Goal: Task Accomplishment & Management: Use online tool/utility

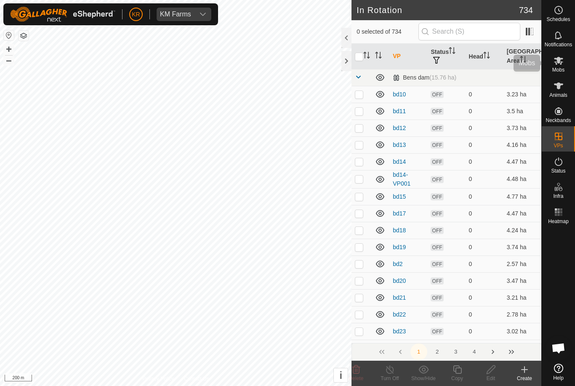
click at [568, 64] on div "Mobs" at bounding box center [558, 63] width 33 height 25
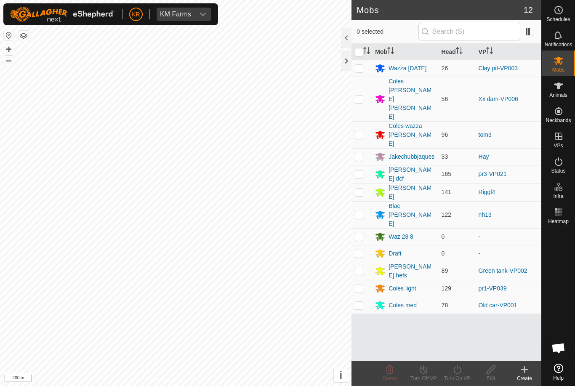
click at [358, 96] on p-checkbox at bounding box center [359, 99] width 8 height 7
checkbox input "true"
click at [462, 374] on icon at bounding box center [457, 370] width 11 height 10
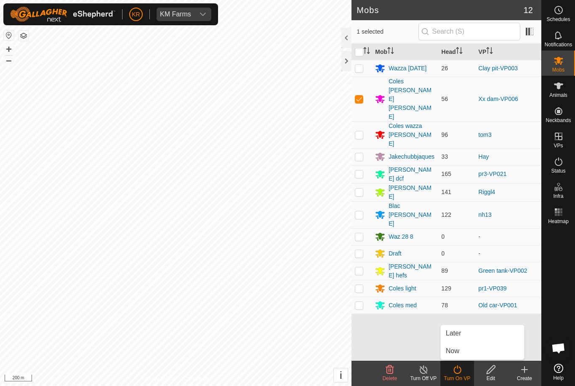
click at [460, 348] on link "Now" at bounding box center [482, 351] width 83 height 17
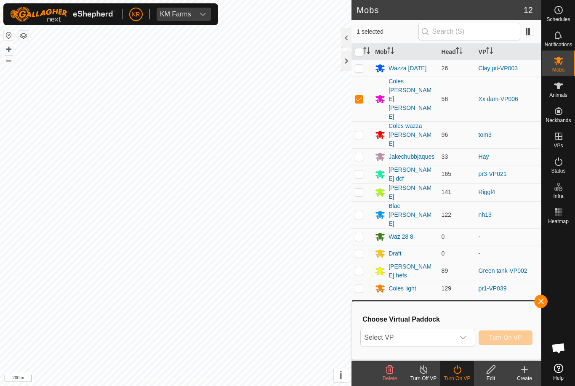
click at [444, 342] on span "Select VP" at bounding box center [407, 337] width 93 height 17
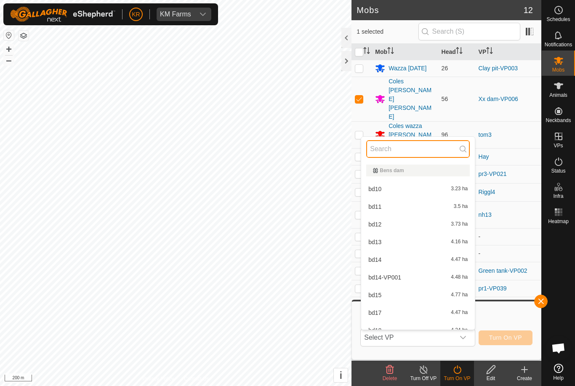
click at [396, 145] on input "text" at bounding box center [418, 149] width 104 height 18
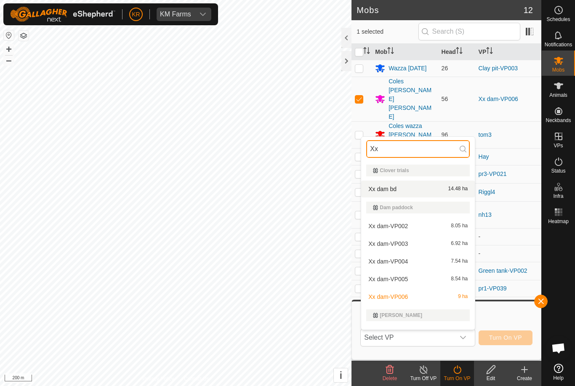
type input "Xx"
click at [402, 189] on div "Xx dam bd 14.48 ha" at bounding box center [418, 189] width 104 height 10
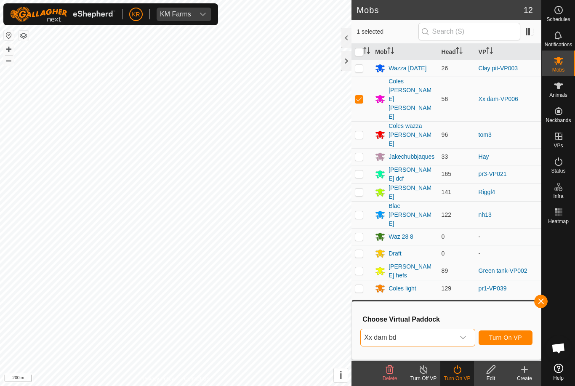
click at [514, 336] on span "Turn On VP" at bounding box center [505, 337] width 33 height 7
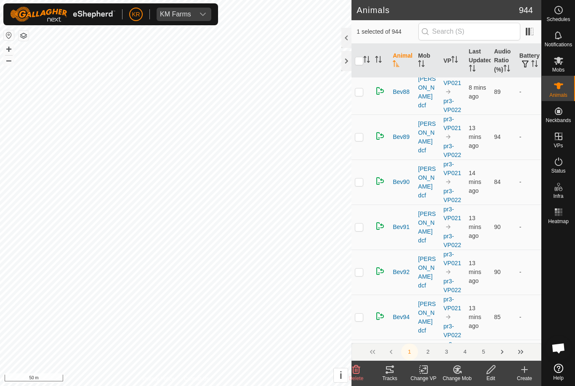
scroll to position [7139, 0]
click at [430, 349] on button "2" at bounding box center [428, 352] width 17 height 17
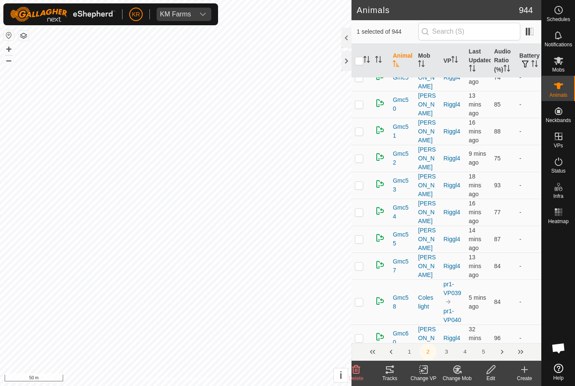
scroll to position [6462, 0]
click at [448, 347] on button "3" at bounding box center [446, 352] width 17 height 17
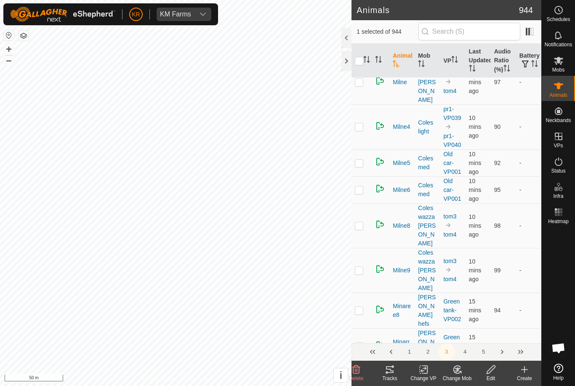
click at [449, 350] on button "3" at bounding box center [446, 352] width 17 height 17
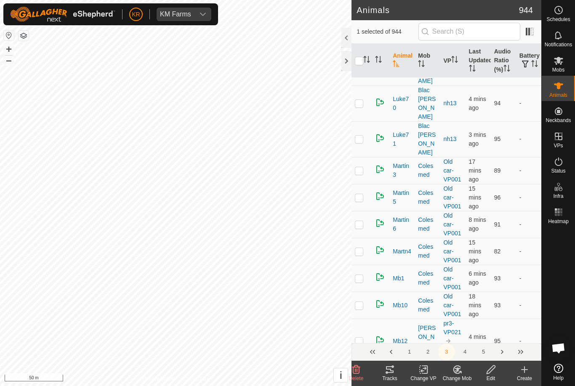
scroll to position [5736, 0]
click at [470, 348] on button "4" at bounding box center [465, 352] width 17 height 17
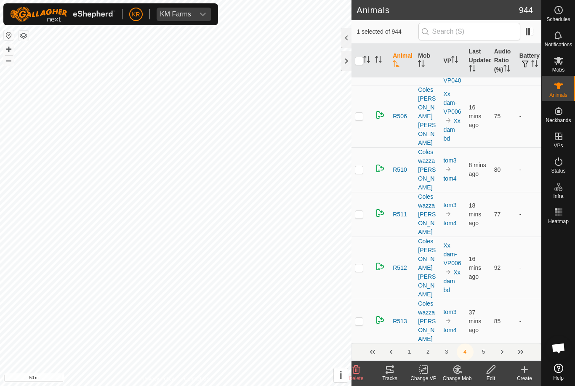
click at [467, 351] on button "4" at bounding box center [465, 352] width 17 height 17
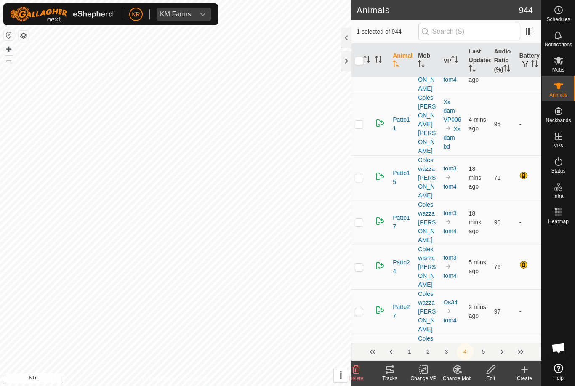
scroll to position [2249, 0]
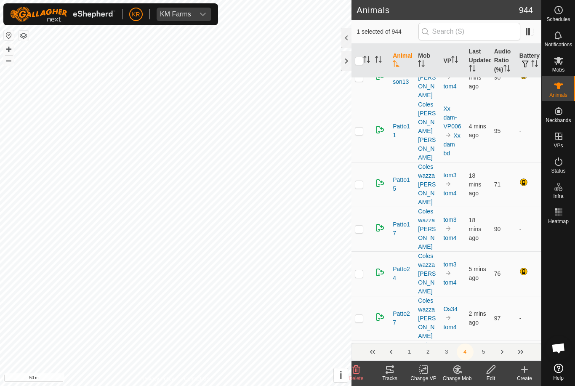
click at [394, 372] on icon at bounding box center [390, 369] width 8 height 7
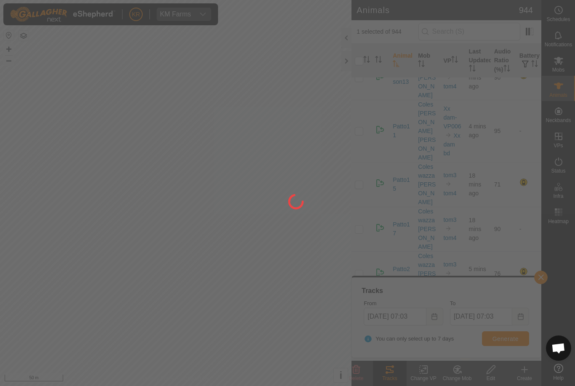
click at [524, 339] on div at bounding box center [287, 193] width 575 height 386
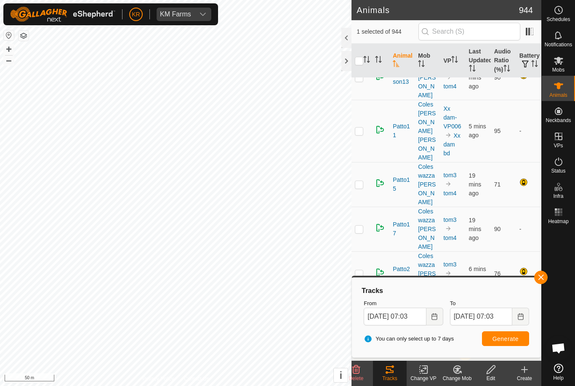
click at [430, 376] on div "Change VP" at bounding box center [424, 379] width 34 height 8
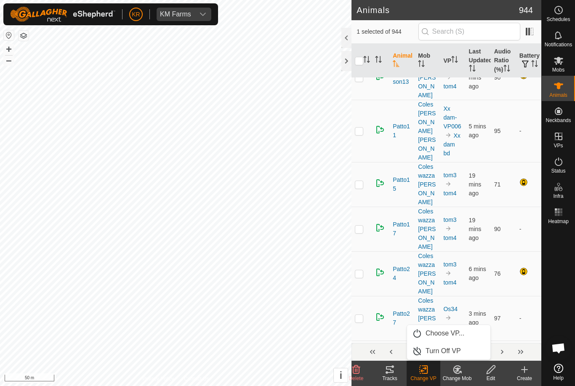
click at [453, 353] on span "Turn Off VP" at bounding box center [443, 351] width 35 height 10
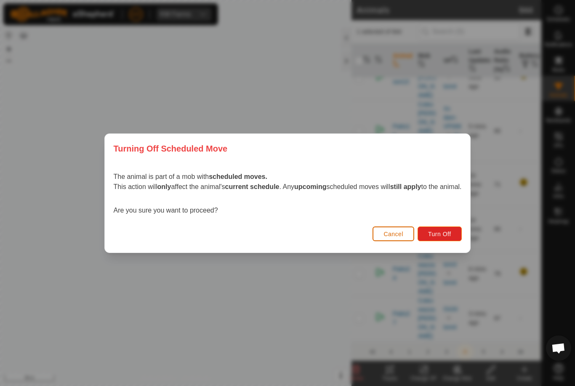
click at [449, 237] on span "Turn Off" at bounding box center [439, 234] width 23 height 7
